Goal: Check status: Check status

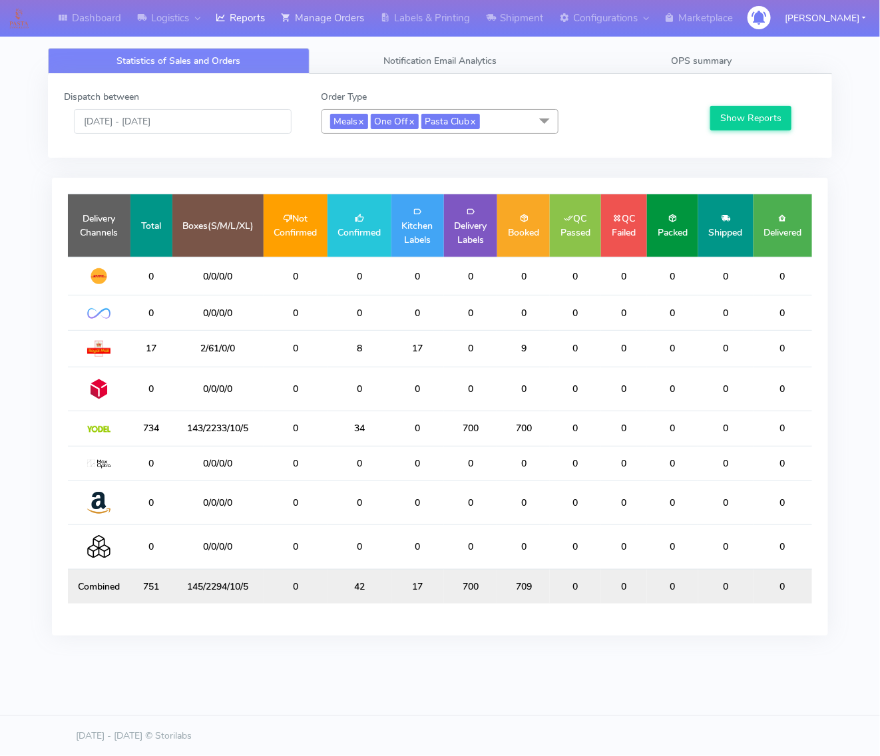
click at [299, 8] on link "Manage Orders" at bounding box center [322, 18] width 99 height 37
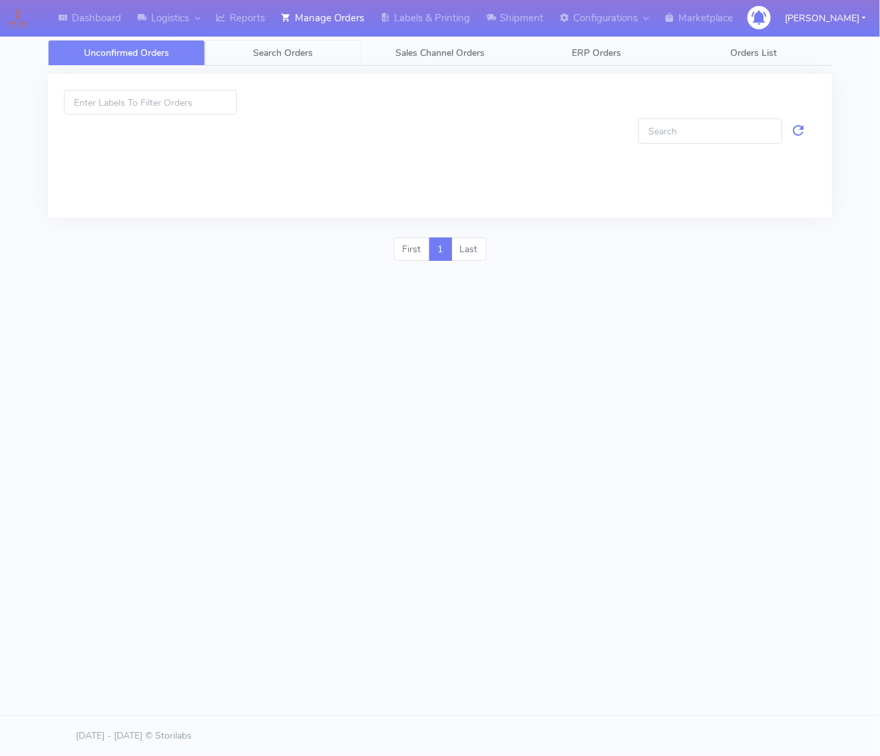
click at [307, 49] on span "Search Orders" at bounding box center [283, 53] width 60 height 13
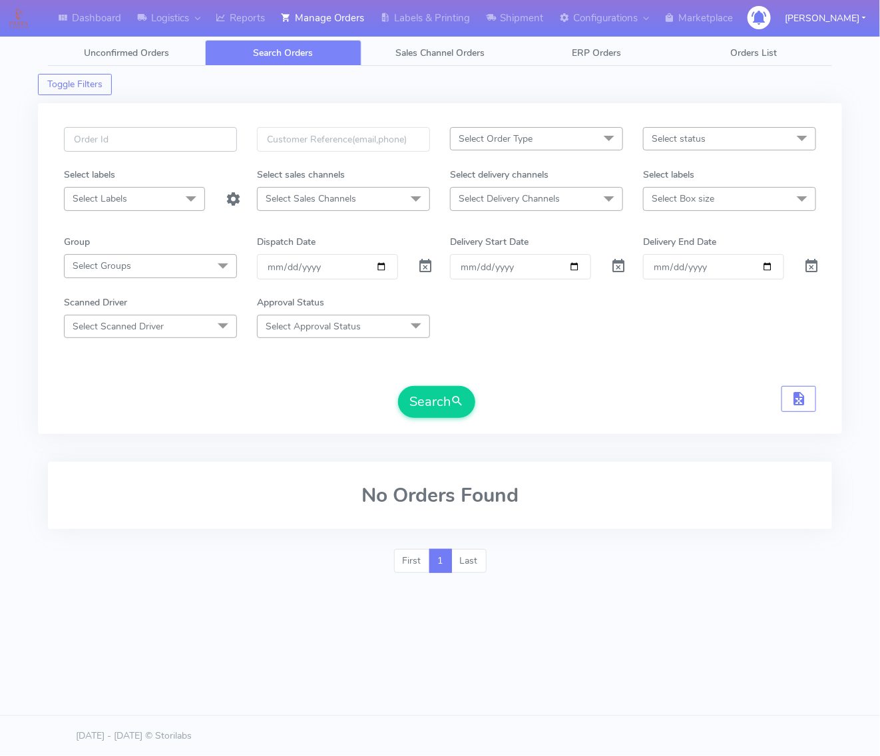
click at [222, 141] on input "text" at bounding box center [150, 139] width 173 height 25
paste input "86PYWGE3"
type input "86PYWGE3"
click at [479, 386] on form "86PYWGE3 Select Order Type Select All MEALS ATAVI One Off Pasta Club Gift Kit E…" at bounding box center [440, 272] width 752 height 291
click at [421, 274] on span at bounding box center [426, 269] width 16 height 13
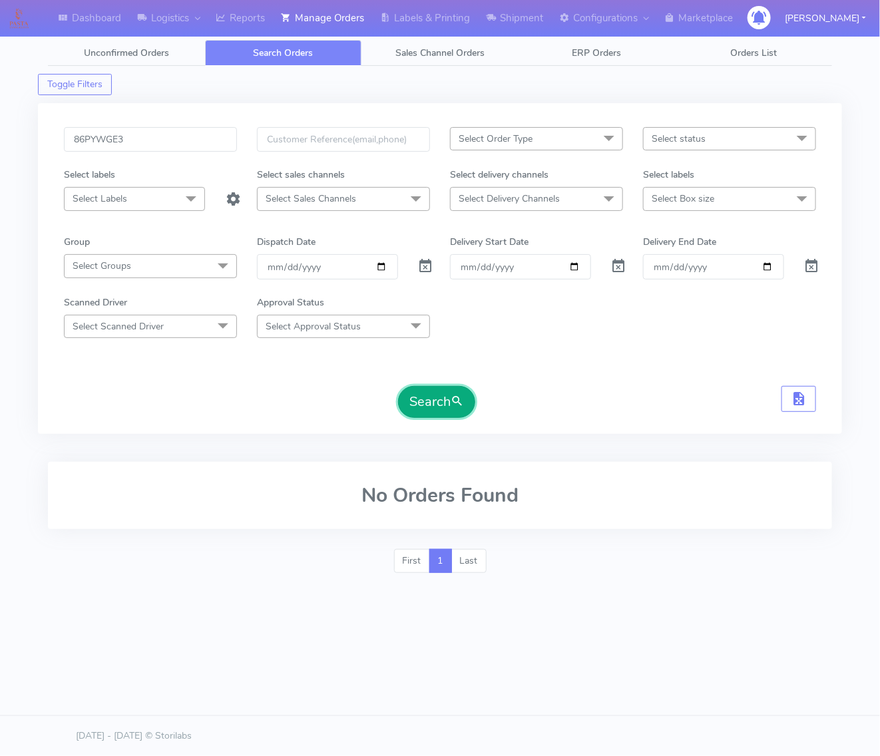
click at [424, 403] on button "Search" at bounding box center [436, 402] width 77 height 32
click at [192, 137] on input "86PYWGE3" at bounding box center [150, 139] width 173 height 25
click at [192, 136] on input "86PYWGE3" at bounding box center [150, 139] width 173 height 25
paste input "#1617685 Complete"
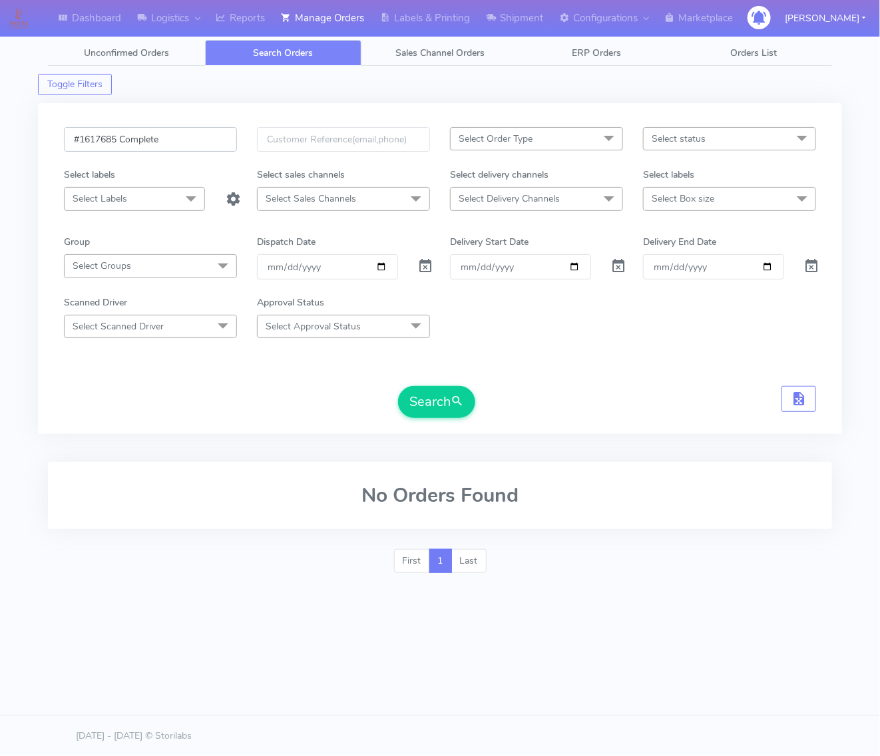
click at [143, 138] on input "#1617685 Complete" at bounding box center [150, 139] width 173 height 25
type input "#1617685"
click at [457, 401] on span "submit" at bounding box center [456, 402] width 13 height 18
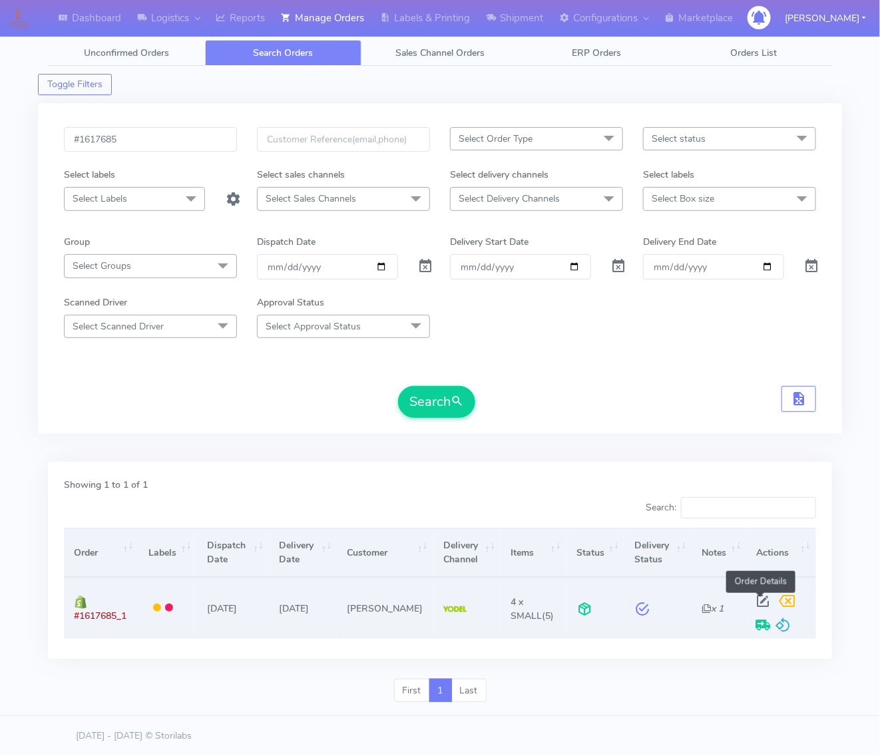
click at [760, 597] on span at bounding box center [763, 603] width 24 height 13
select select "5"
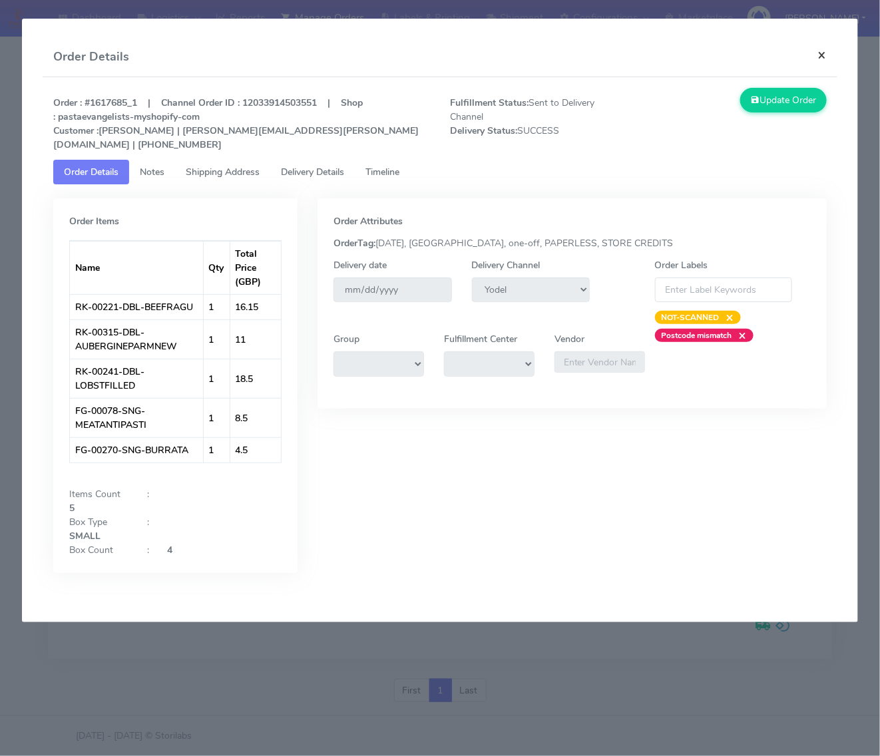
click at [825, 62] on button "×" at bounding box center [822, 54] width 30 height 35
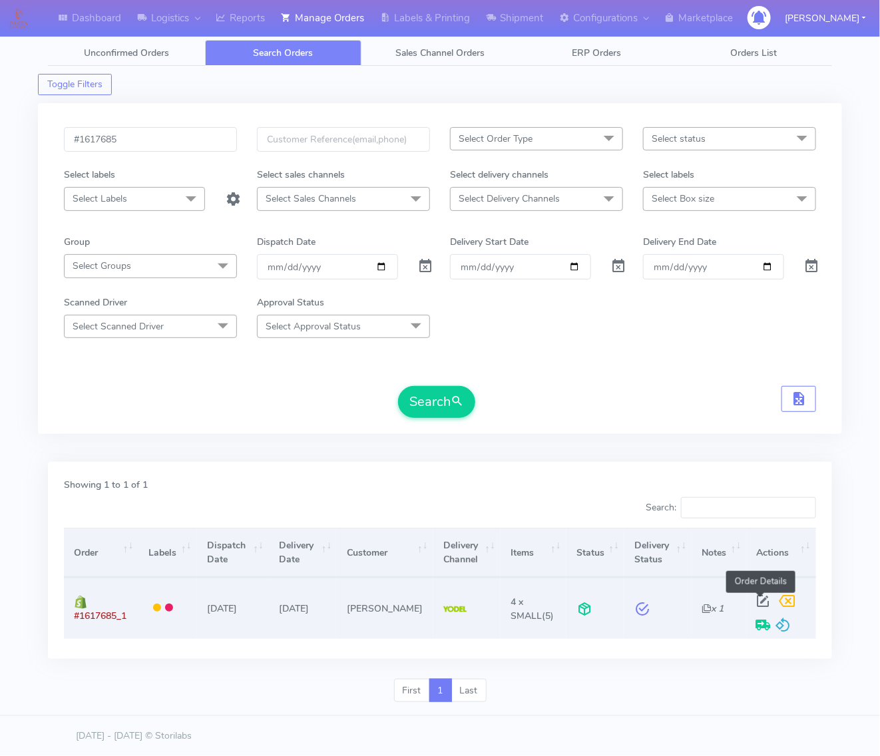
click at [756, 599] on span at bounding box center [763, 603] width 24 height 13
select select "5"
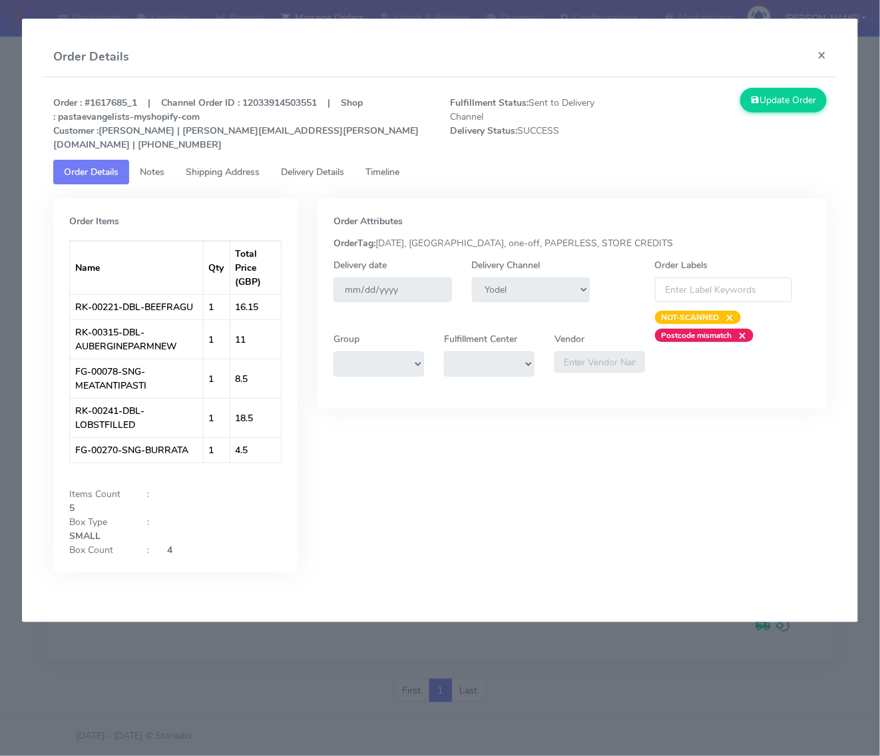
click at [320, 174] on span "Delivery Details" at bounding box center [312, 172] width 63 height 13
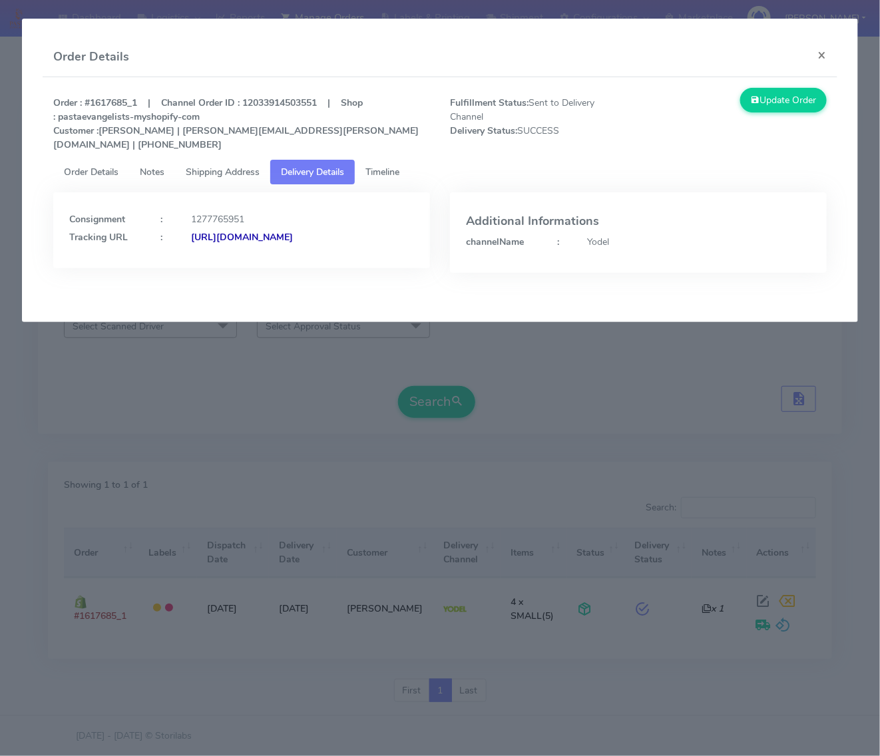
click at [226, 174] on span "Shipping Address" at bounding box center [223, 172] width 74 height 13
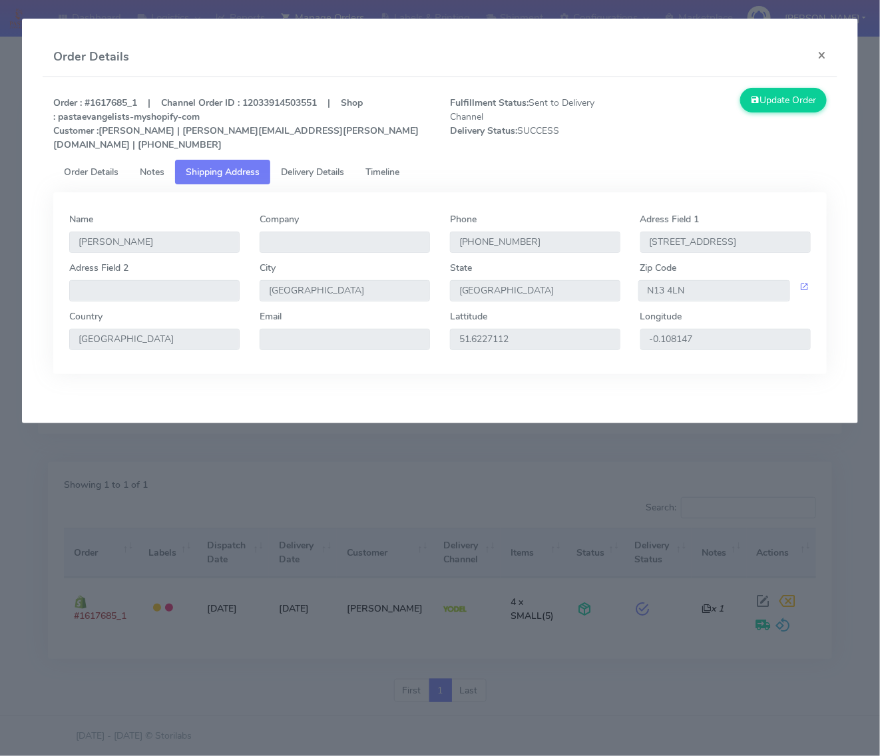
click at [328, 170] on span "Delivery Details" at bounding box center [312, 172] width 63 height 13
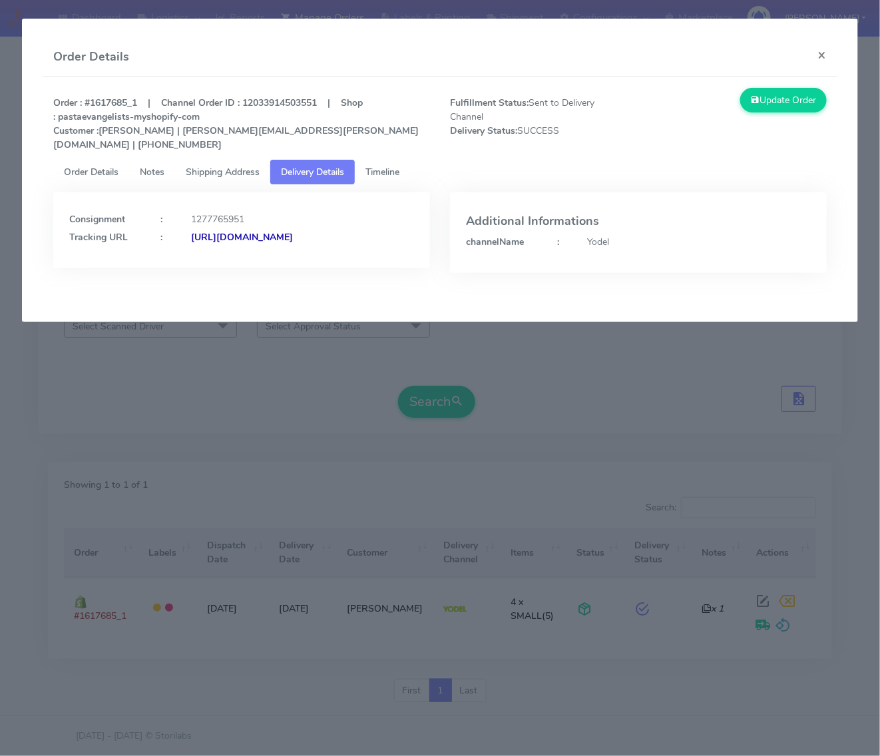
drag, startPoint x: 333, startPoint y: 255, endPoint x: 214, endPoint y: 258, distance: 119.1
click at [214, 258] on div "Consignment : 1277765951 Tracking URL : [URL][DOMAIN_NAME]" at bounding box center [241, 230] width 377 height 76
copy strong "JJD0002249960889874"
click at [306, 268] on div "Consignment : 1277765951 Tracking URL : [URL][DOMAIN_NAME]" at bounding box center [241, 230] width 377 height 76
click at [293, 244] on strong "[URL][DOMAIN_NAME]" at bounding box center [242, 237] width 102 height 13
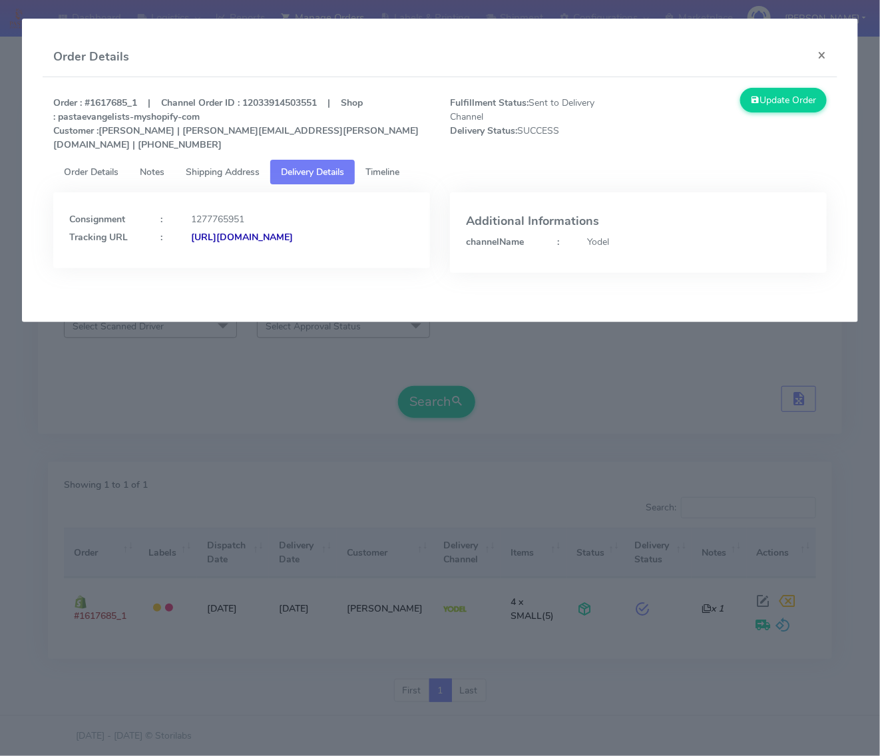
drag, startPoint x: 346, startPoint y: 258, endPoint x: 214, endPoint y: 257, distance: 132.4
click at [214, 257] on div "Consignment : 1277765951 Tracking URL : [URL][DOMAIN_NAME]" at bounding box center [241, 230] width 377 height 76
copy strong "JJD0002249960889874"
click at [230, 168] on span "Shipping Address" at bounding box center [223, 172] width 74 height 13
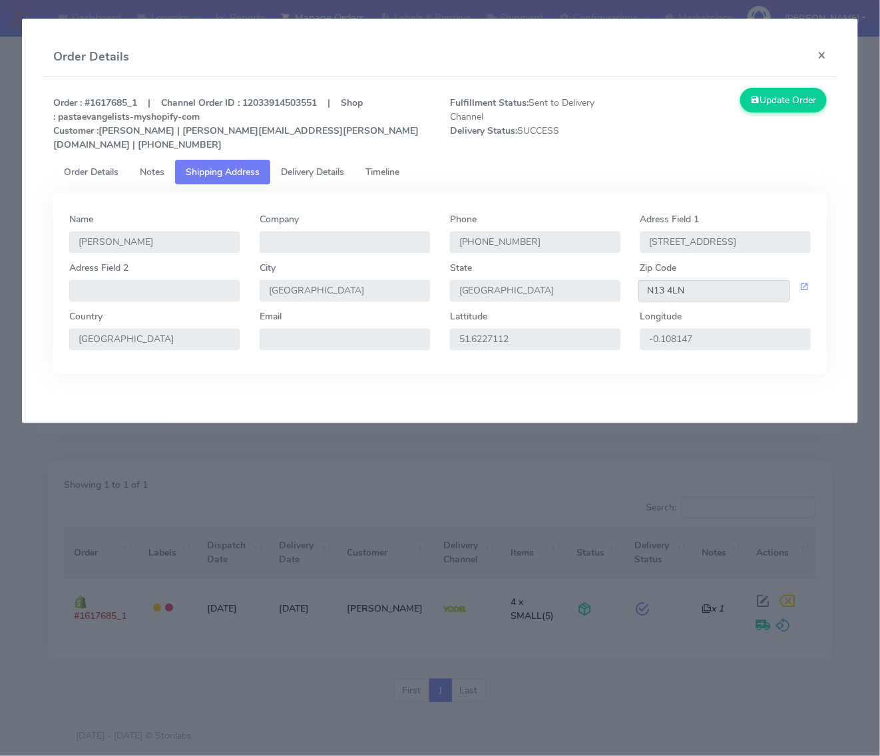
drag, startPoint x: 710, startPoint y: 286, endPoint x: 623, endPoint y: 287, distance: 87.2
click at [623, 287] on div "Adress Field 2 City [GEOGRAPHIC_DATA] [GEOGRAPHIC_DATA] Zip Code N13 4LN" at bounding box center [439, 285] width 760 height 49
click at [295, 168] on span "Delivery Details" at bounding box center [312, 172] width 63 height 13
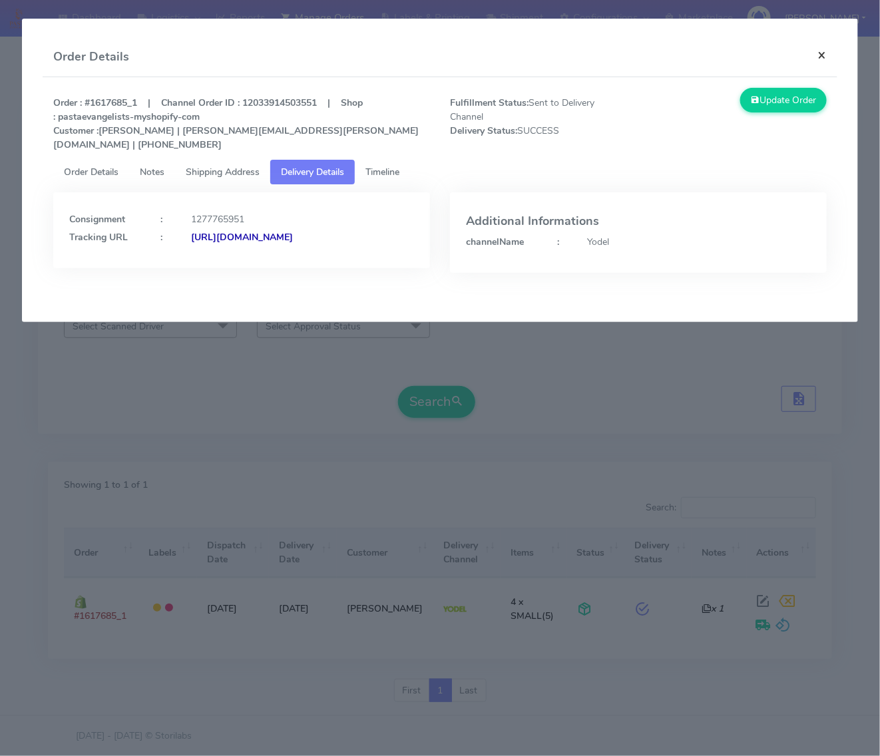
click at [820, 62] on button "×" at bounding box center [822, 54] width 30 height 35
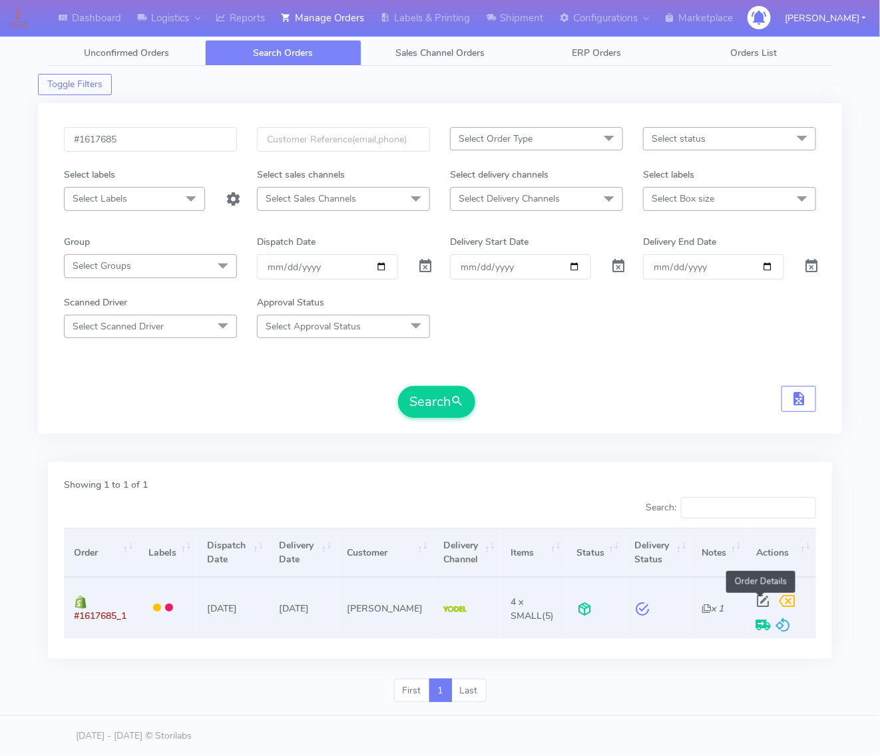
click at [757, 597] on span at bounding box center [763, 603] width 24 height 13
select select "5"
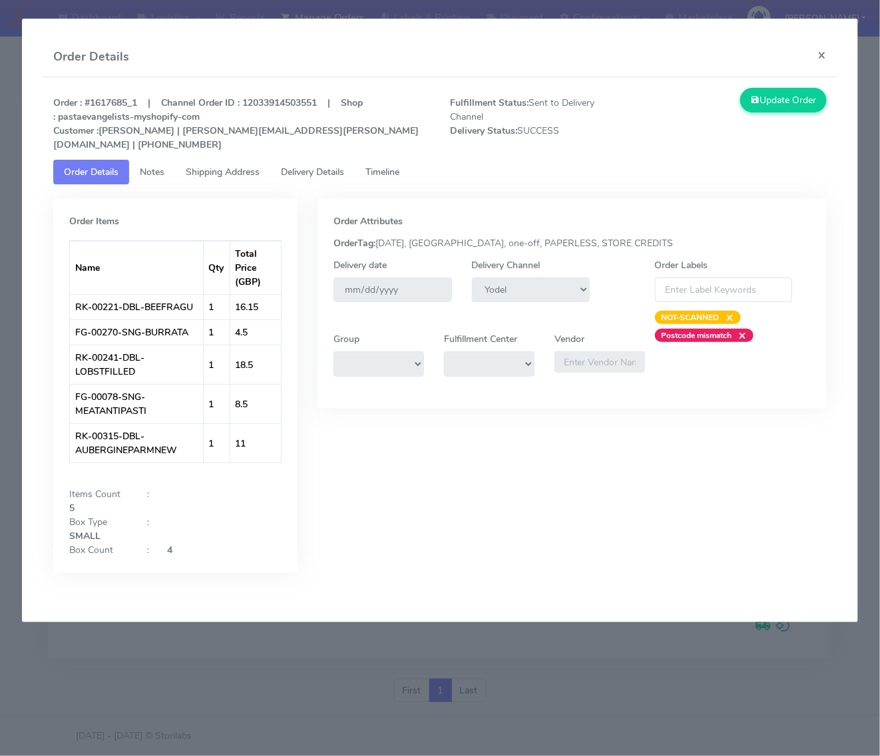
click at [301, 168] on span "Delivery Details" at bounding box center [312, 172] width 63 height 13
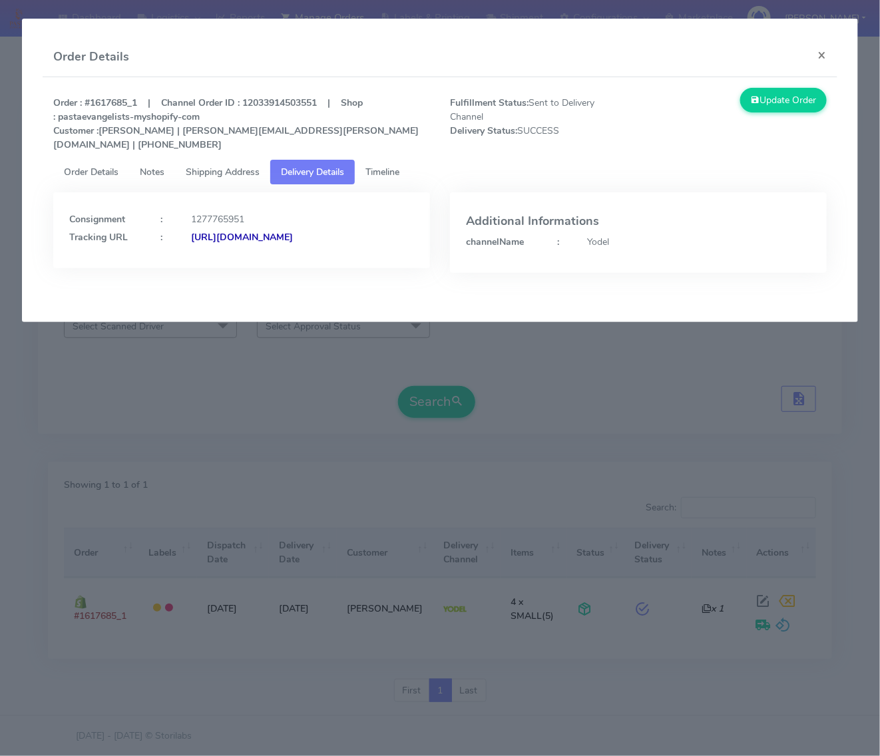
click at [257, 154] on div "Order : #1617685_1 | Channel Order ID : 12033914503551 | Shop : pastaevangelist…" at bounding box center [439, 124] width 792 height 72
click at [387, 167] on span "Timeline" at bounding box center [382, 172] width 34 height 13
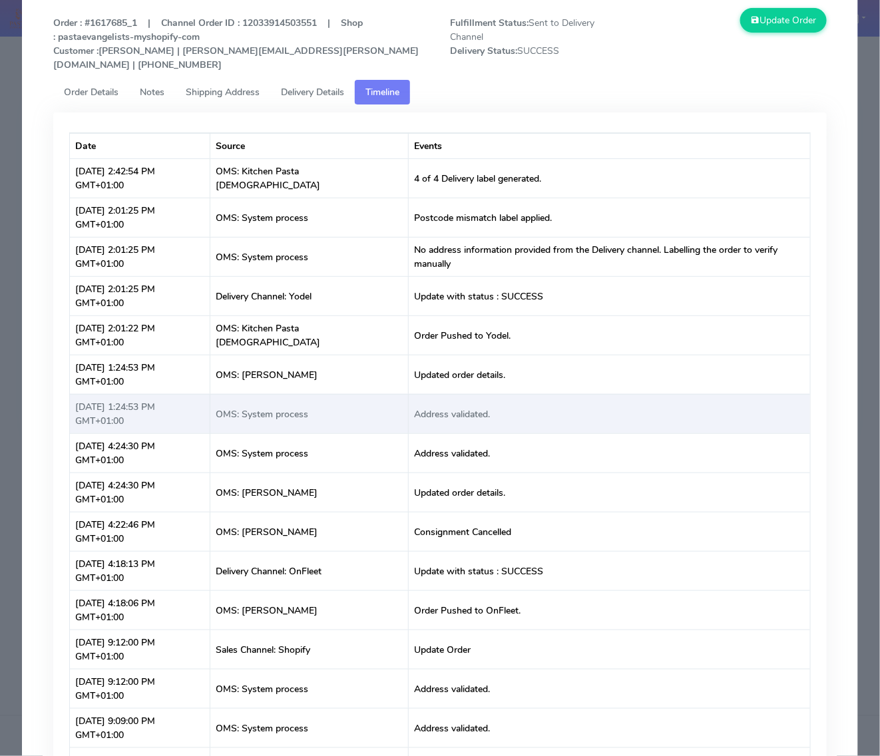
scroll to position [135, 0]
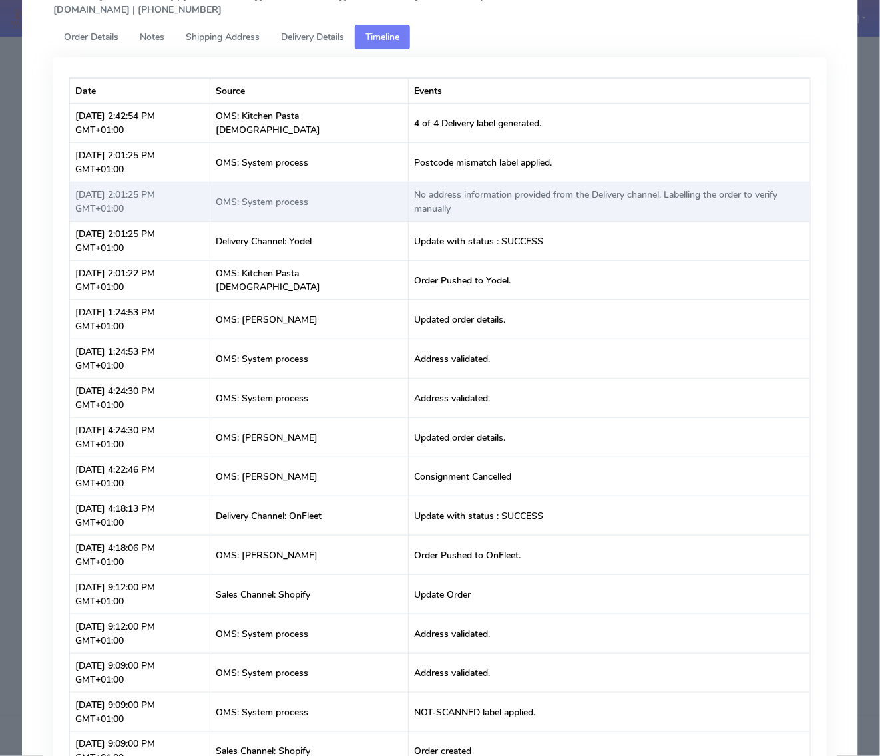
click at [418, 182] on td "No address information provided from the Delivery channel. Labelling the order …" at bounding box center [608, 201] width 401 height 39
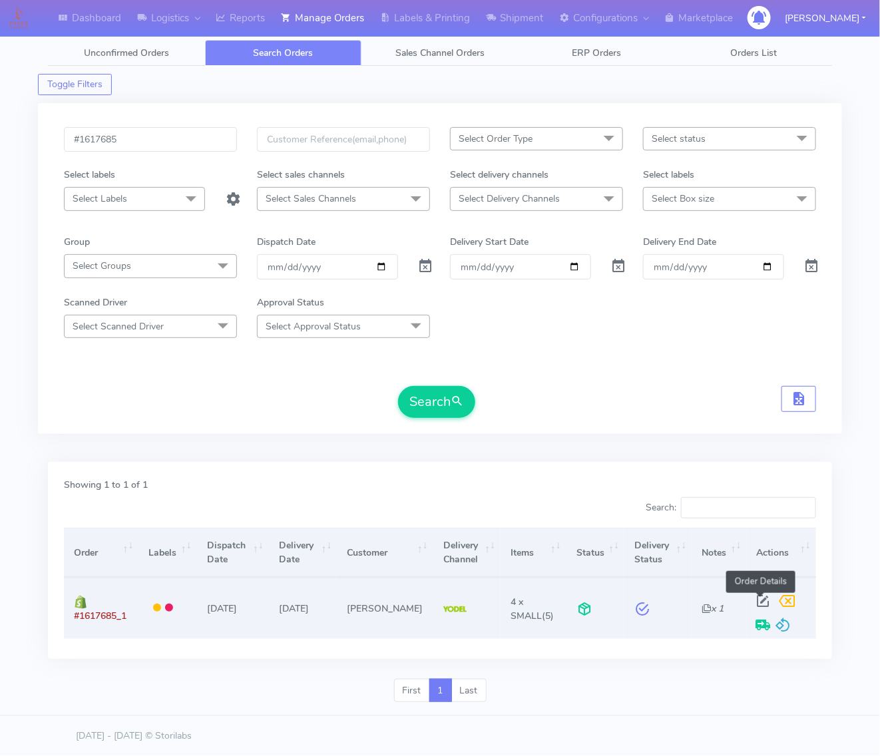
click at [762, 603] on span at bounding box center [763, 603] width 24 height 13
select select "5"
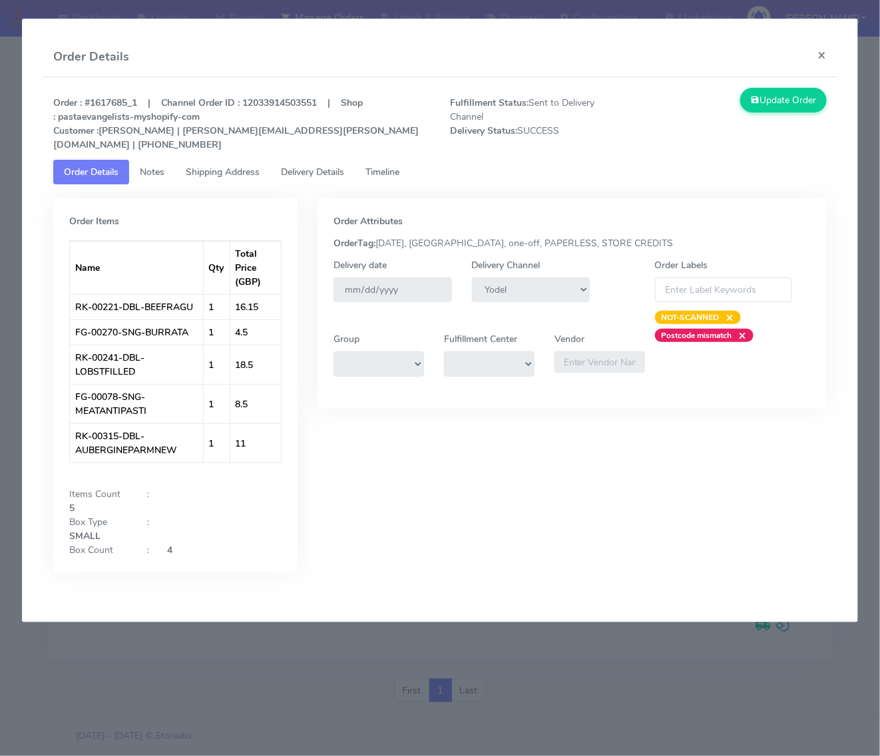
click at [297, 166] on span "Delivery Details" at bounding box center [312, 172] width 63 height 13
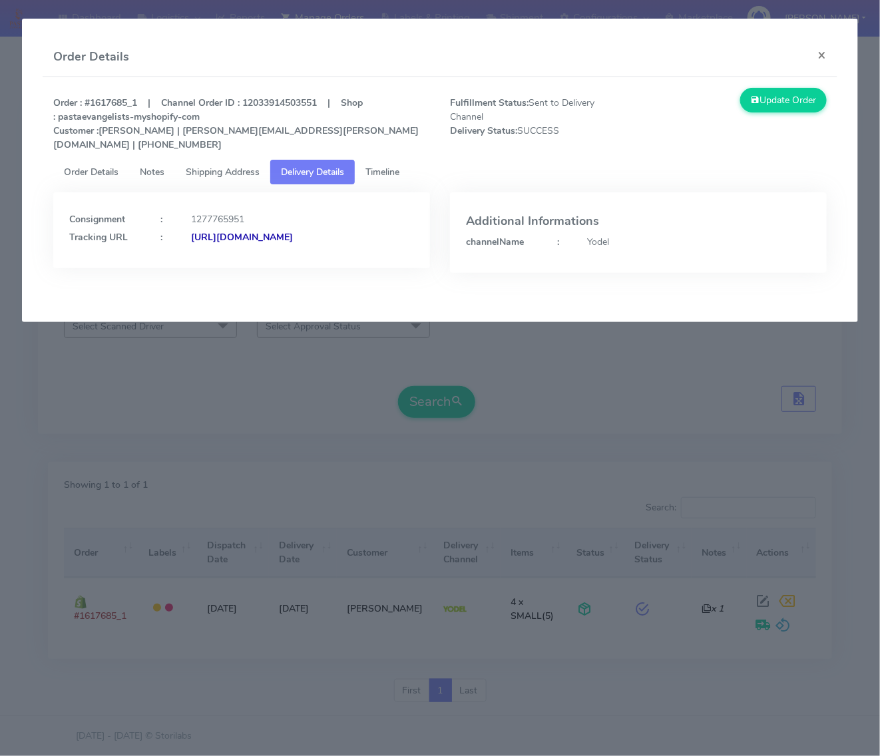
click at [210, 160] on link "Shipping Address" at bounding box center [222, 172] width 95 height 25
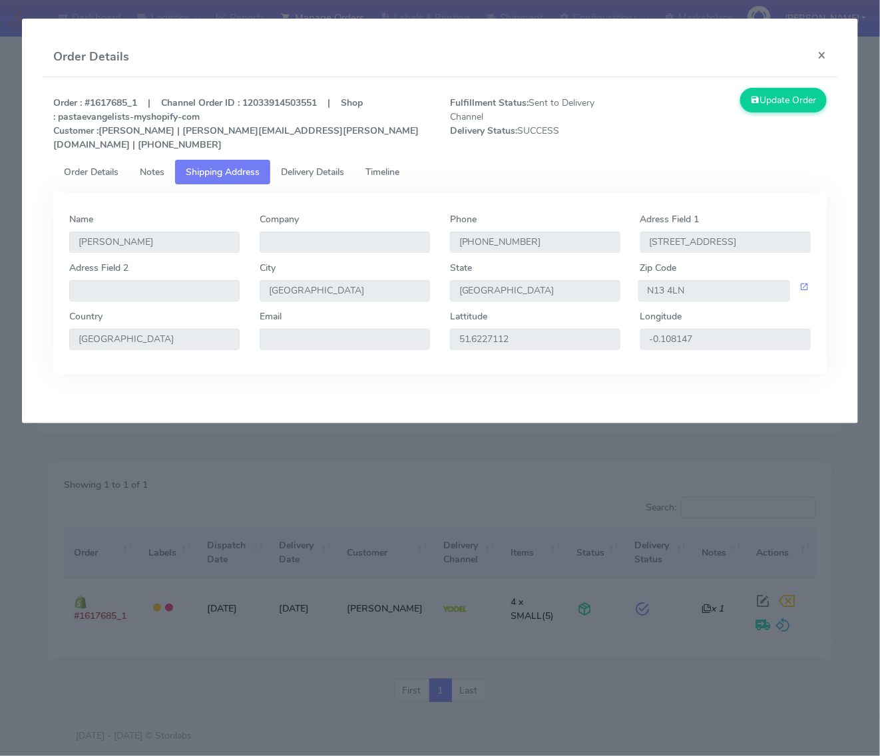
click at [317, 176] on span "Delivery Details" at bounding box center [312, 172] width 63 height 13
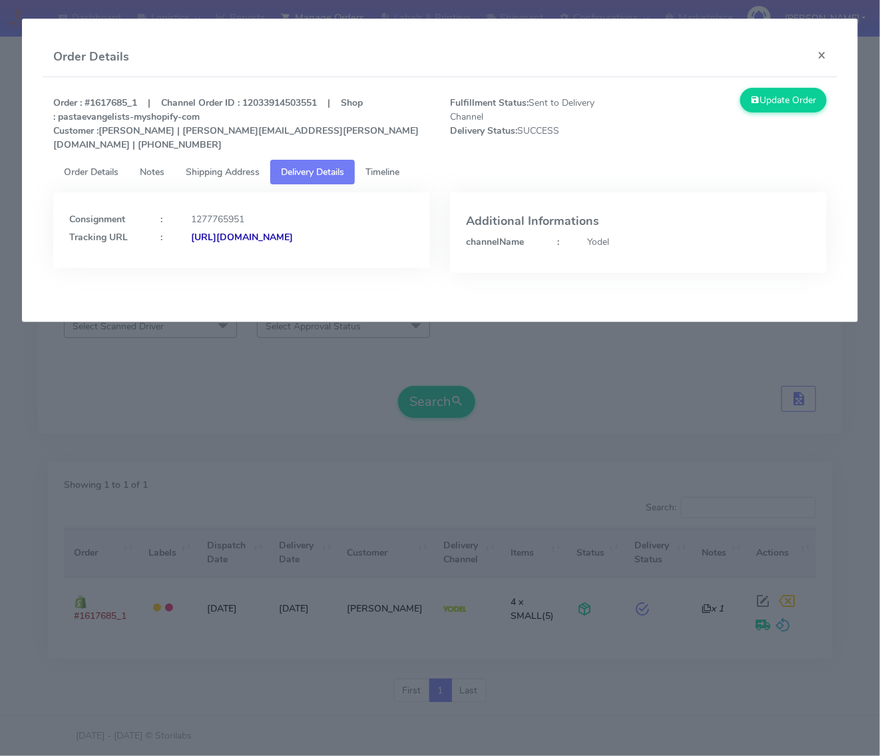
click at [410, 163] on link "Timeline" at bounding box center [382, 172] width 55 height 25
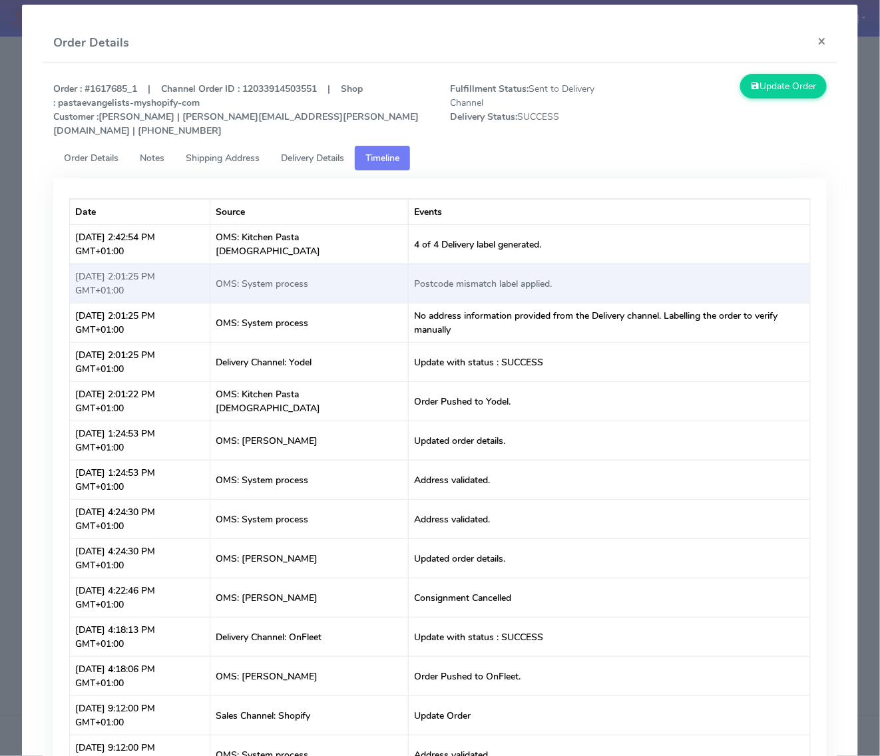
scroll to position [0, 0]
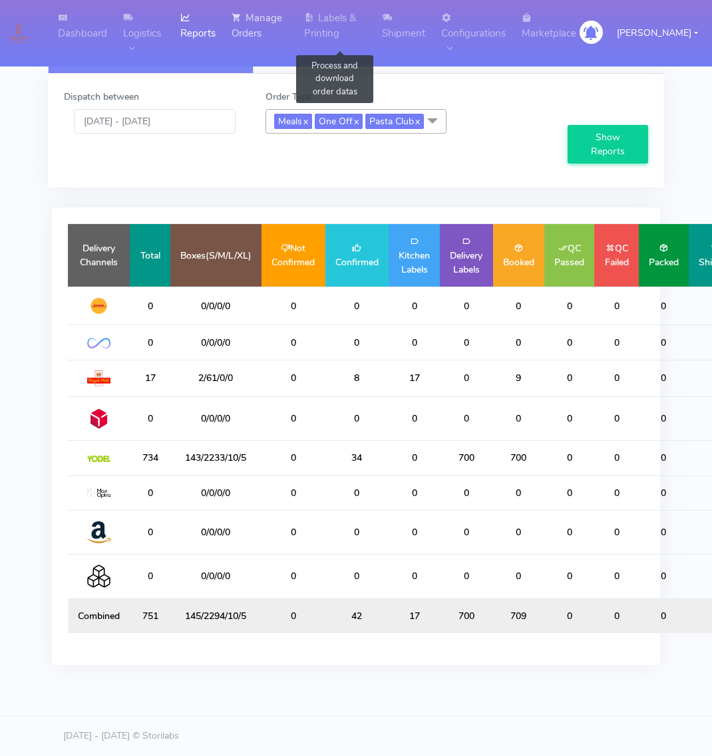
click at [296, 27] on link "Manage Orders" at bounding box center [260, 25] width 73 height 51
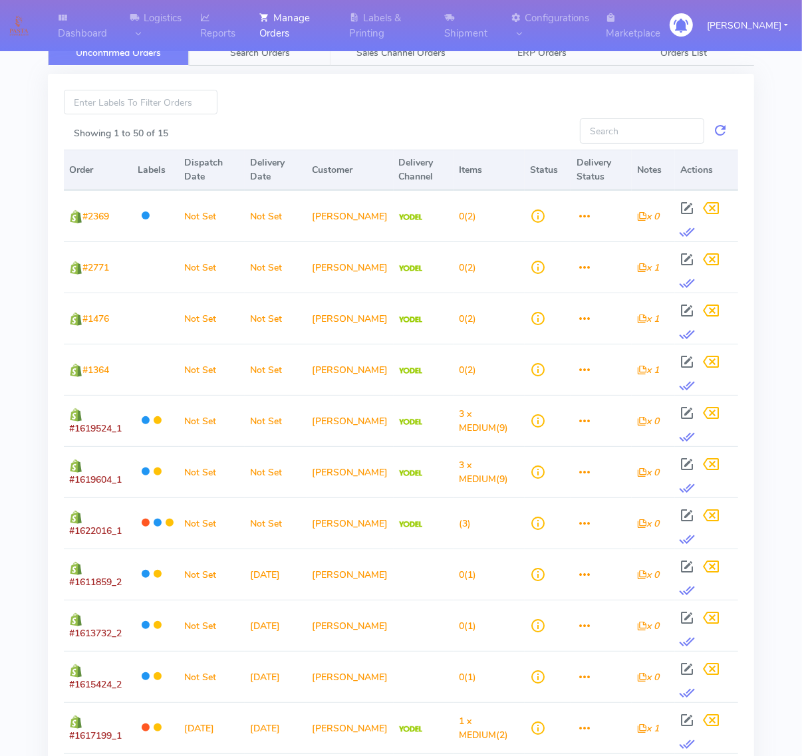
click at [268, 58] on span "Search Orders" at bounding box center [260, 53] width 60 height 13
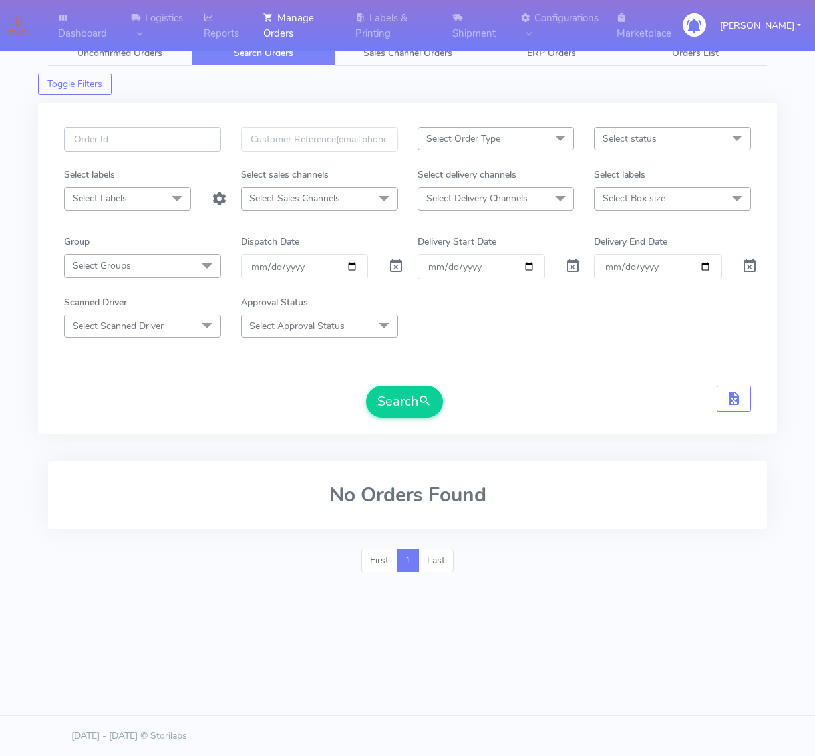
click at [183, 130] on input "text" at bounding box center [142, 139] width 157 height 25
click at [166, 142] on input "text" at bounding box center [142, 139] width 157 height 25
paste input "#1621389_1"
type input "#1621389_1"
click at [393, 265] on span at bounding box center [396, 269] width 16 height 13
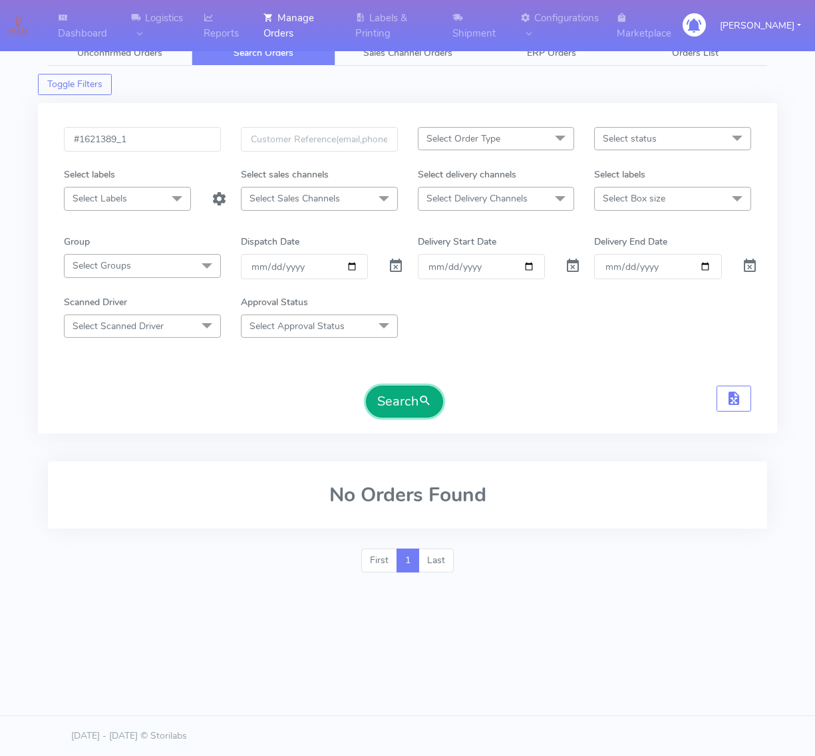
click at [393, 393] on button "Search" at bounding box center [404, 402] width 77 height 32
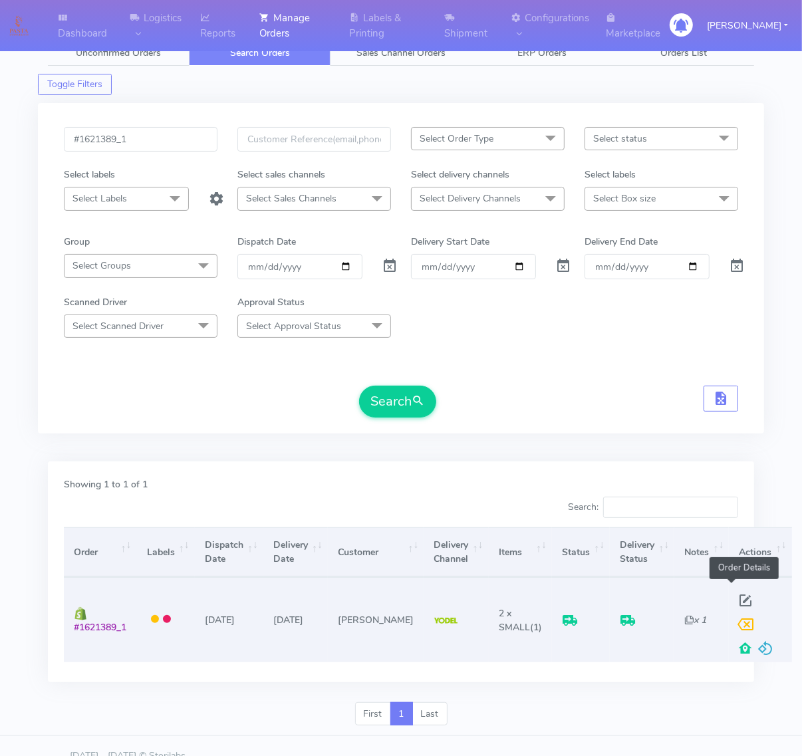
click at [711, 597] on span at bounding box center [747, 603] width 24 height 13
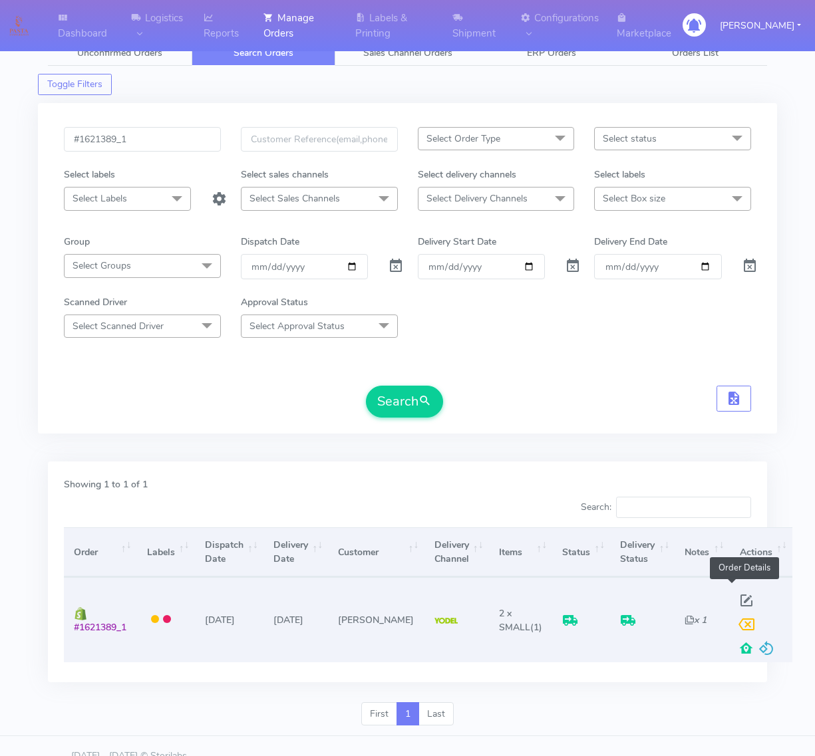
select select "5"
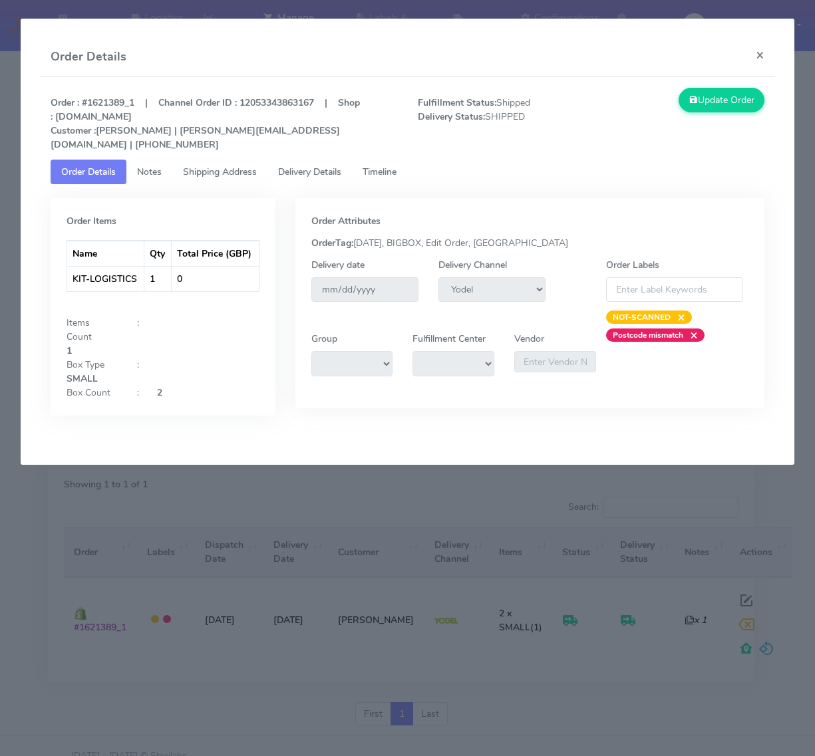
click at [307, 166] on span "Delivery Details" at bounding box center [309, 172] width 63 height 13
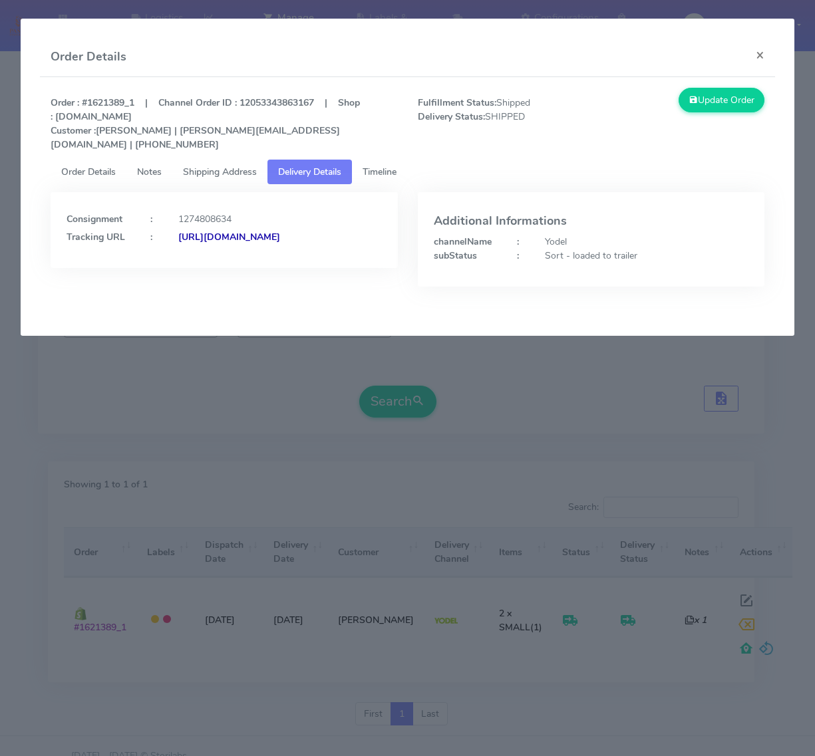
drag, startPoint x: 343, startPoint y: 260, endPoint x: 210, endPoint y: 251, distance: 133.4
click at [210, 251] on div "Consignment : 1274808634 Tracking URL : https://www.yodel.co.uk/tracking/JJD000…" at bounding box center [224, 230] width 347 height 76
copy strong "JJD0002249960887730"
